Goal: Communication & Community: Ask a question

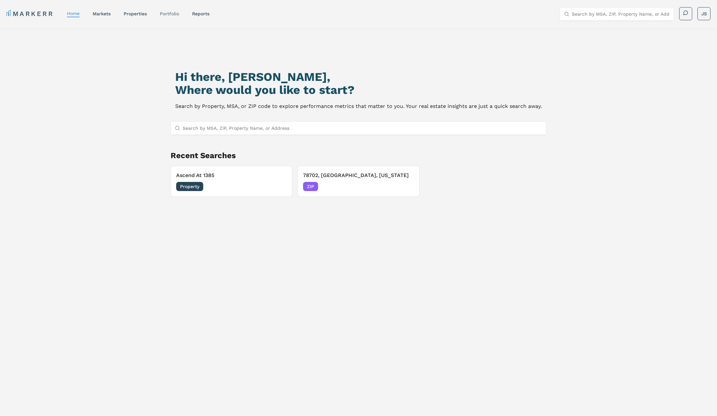
click at [174, 14] on link "Portfolio" at bounding box center [169, 13] width 19 height 5
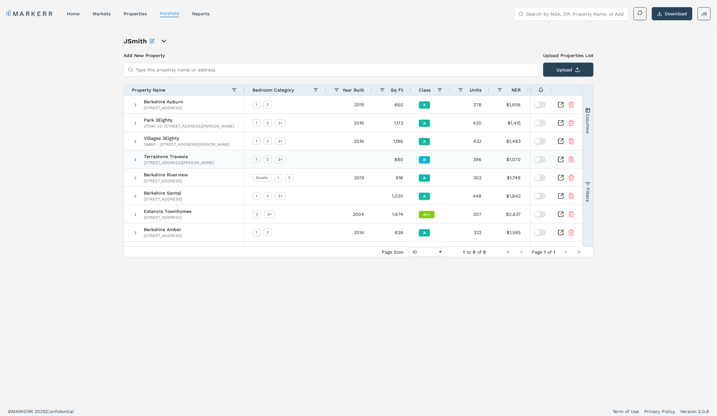
click at [559, 159] on icon "Inspect Comparable" at bounding box center [561, 159] width 7 height 7
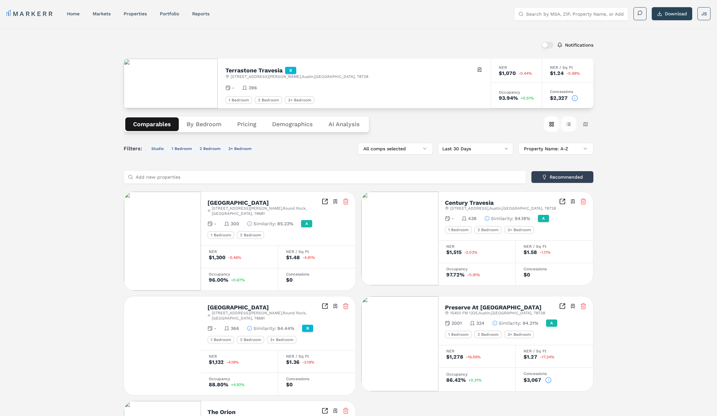
click at [568, 127] on button "Table view" at bounding box center [569, 124] width 16 height 16
